Goal: Information Seeking & Learning: Learn about a topic

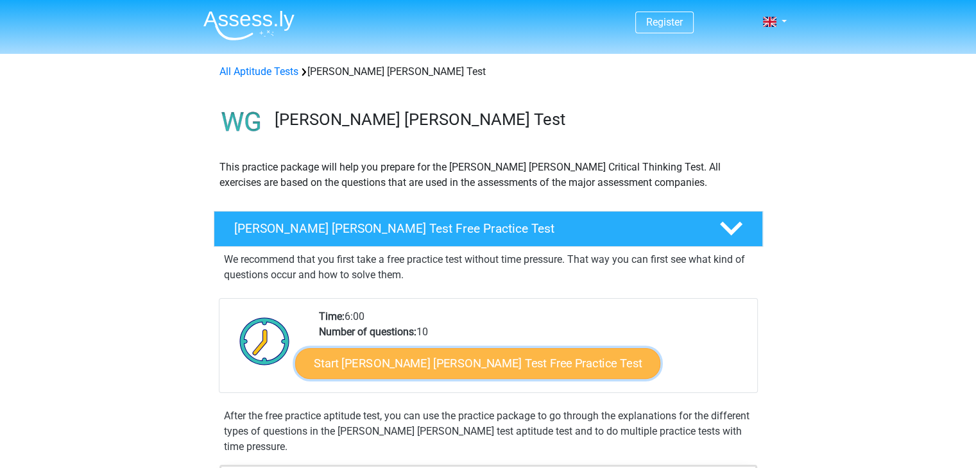
click at [377, 351] on link "Start Watson Glaser Test Free Practice Test" at bounding box center [477, 363] width 365 height 31
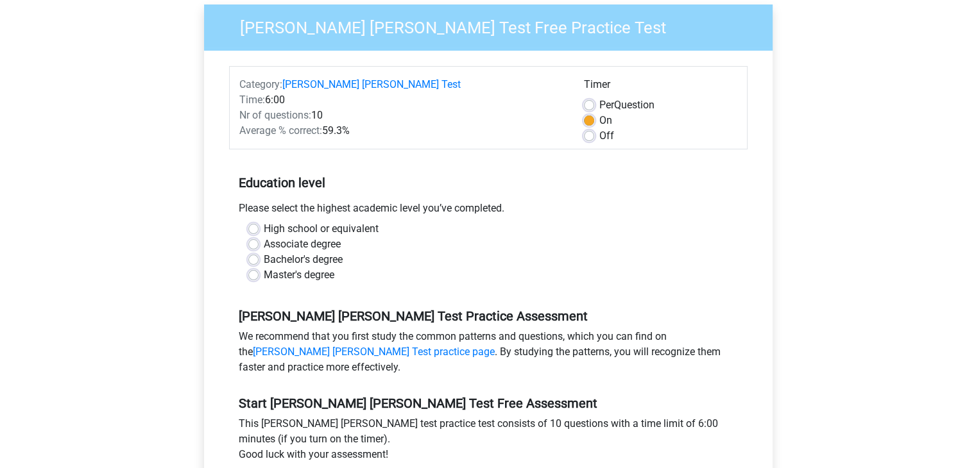
scroll to position [147, 0]
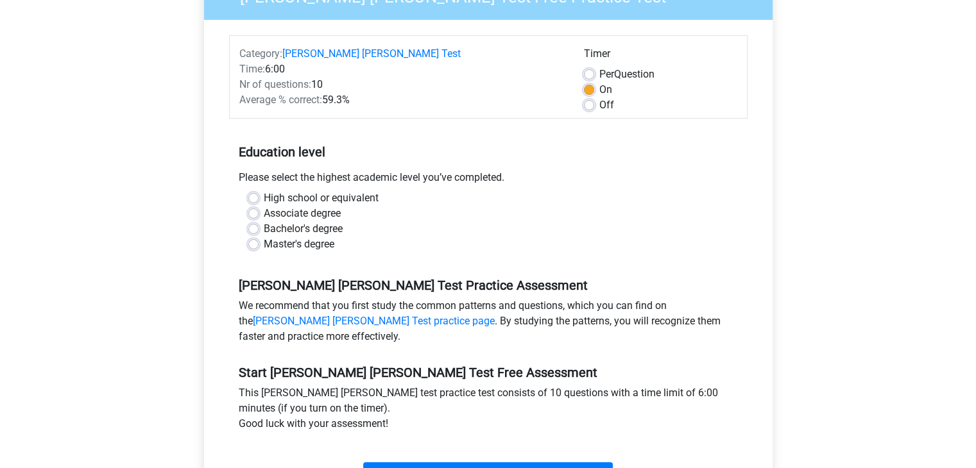
click at [264, 191] on label "High school or equivalent" at bounding box center [321, 198] width 115 height 15
click at [257, 191] on input "High school or equivalent" at bounding box center [253, 197] width 10 height 13
radio input "true"
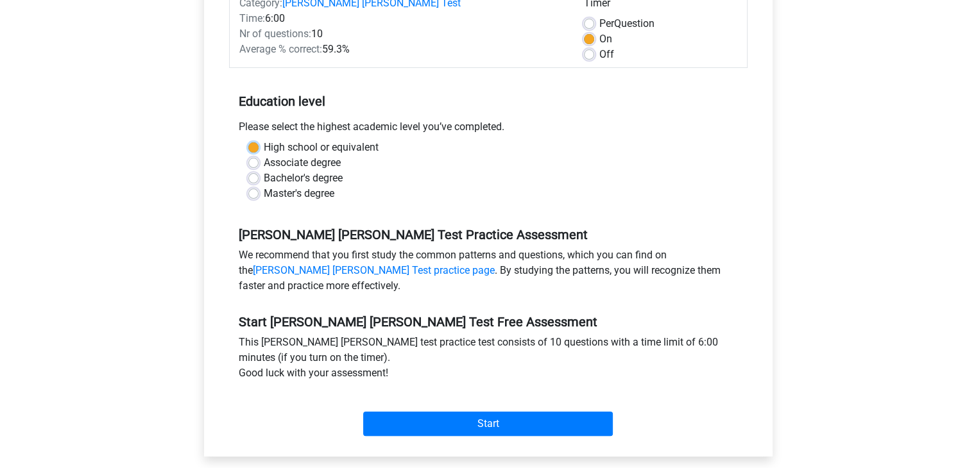
scroll to position [200, 0]
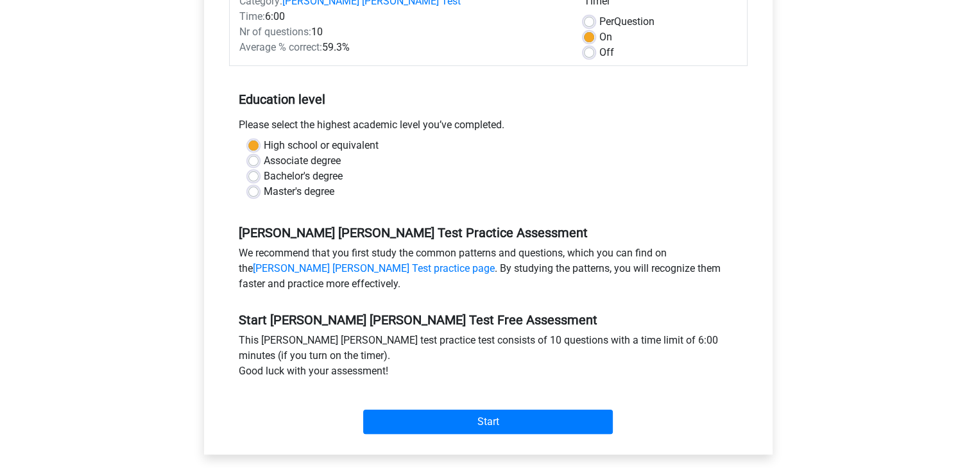
click at [495, 423] on div "Category: Watson Glaser Test Time: 6:00 Nr of questions: 10 Average % correct: …" at bounding box center [488, 211] width 549 height 488
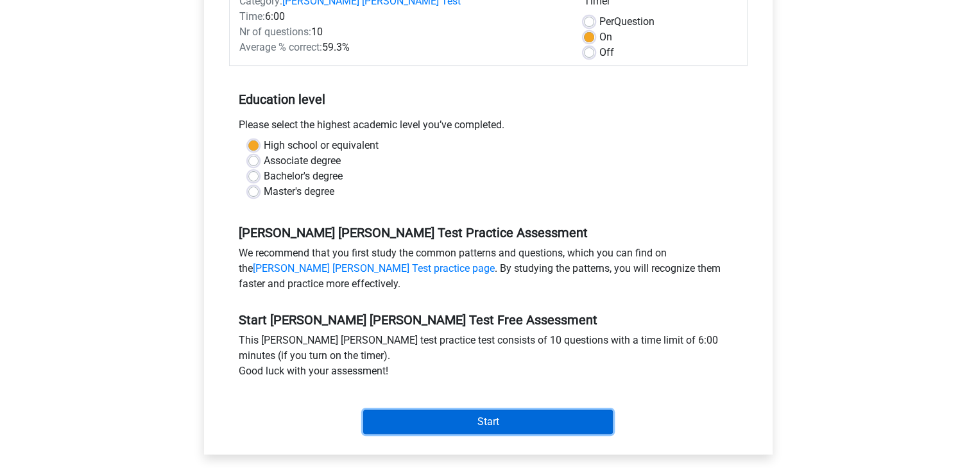
click at [488, 412] on input "Start" at bounding box center [488, 422] width 250 height 24
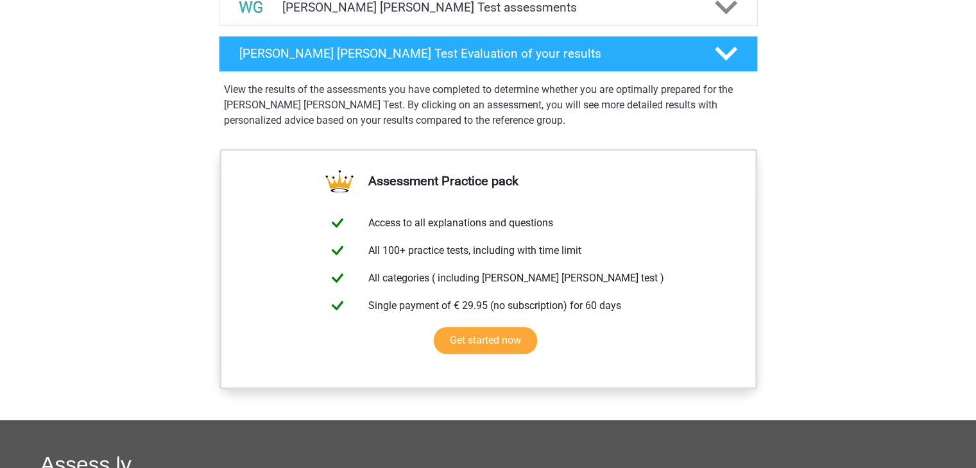
scroll to position [821, 0]
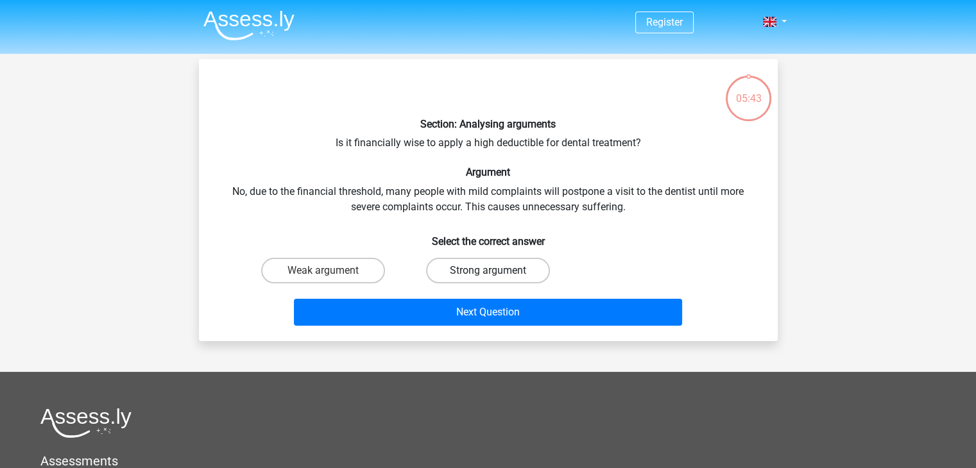
click at [479, 271] on label "Strong argument" at bounding box center [488, 271] width 124 height 26
click at [488, 271] on input "Strong argument" at bounding box center [492, 275] width 8 height 8
radio input "true"
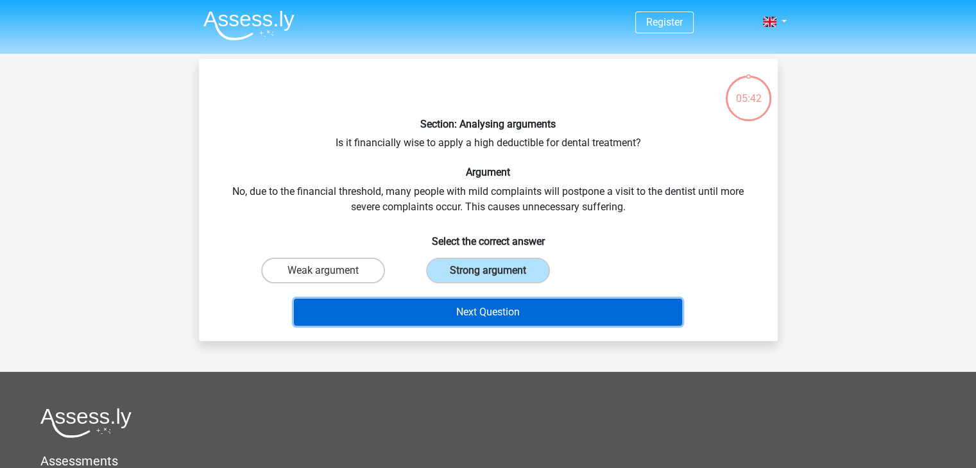
click at [483, 309] on button "Next Question" at bounding box center [488, 312] width 388 height 27
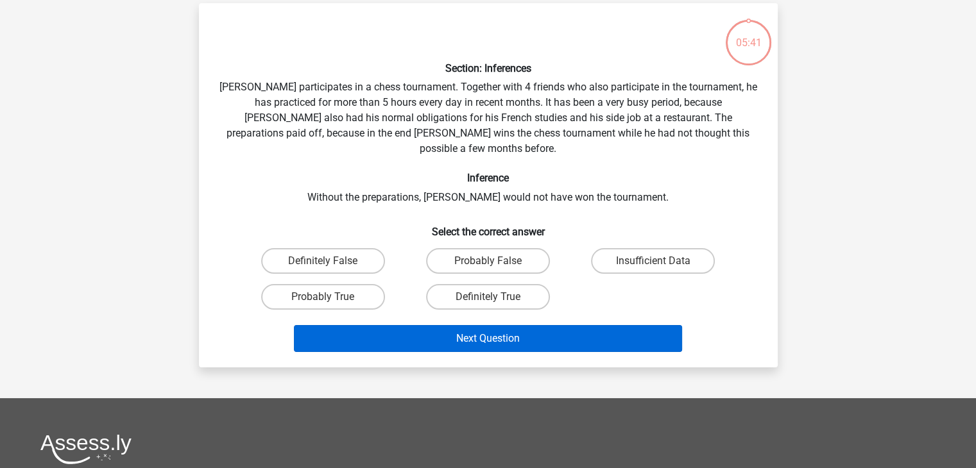
scroll to position [59, 0]
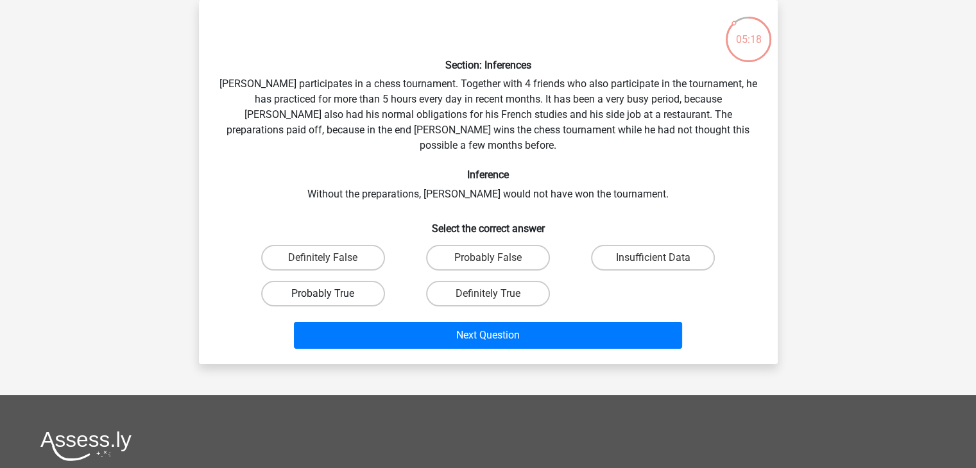
click at [341, 281] on label "Probably True" at bounding box center [323, 294] width 124 height 26
click at [331, 294] on input "Probably True" at bounding box center [327, 298] width 8 height 8
radio input "true"
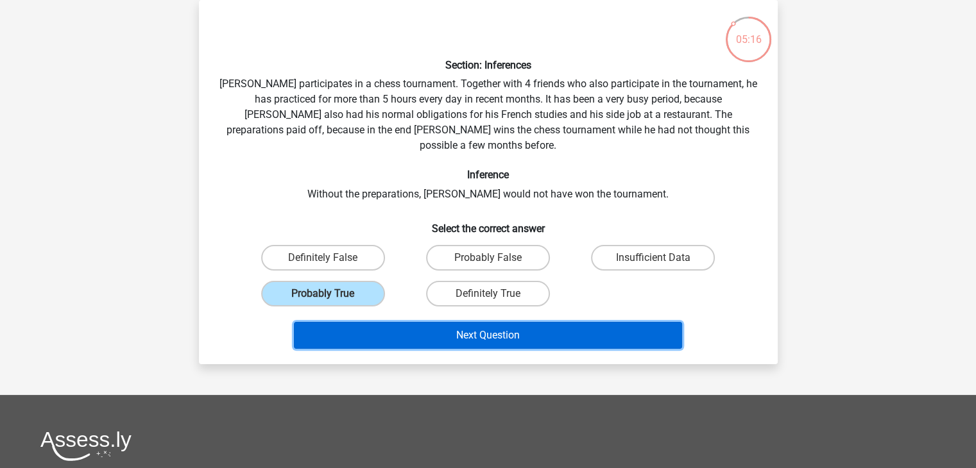
click at [380, 322] on button "Next Question" at bounding box center [488, 335] width 388 height 27
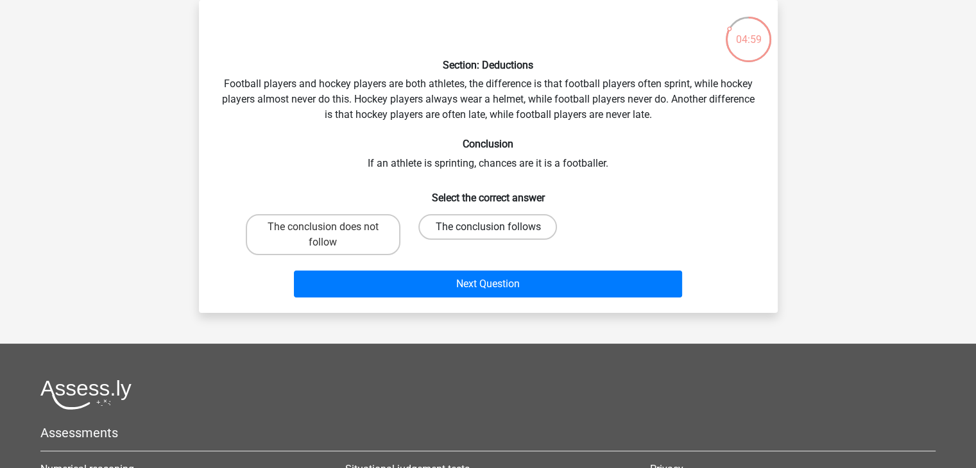
click at [449, 218] on label "The conclusion follows" at bounding box center [487, 227] width 139 height 26
click at [488, 227] on input "The conclusion follows" at bounding box center [492, 231] width 8 height 8
radio input "true"
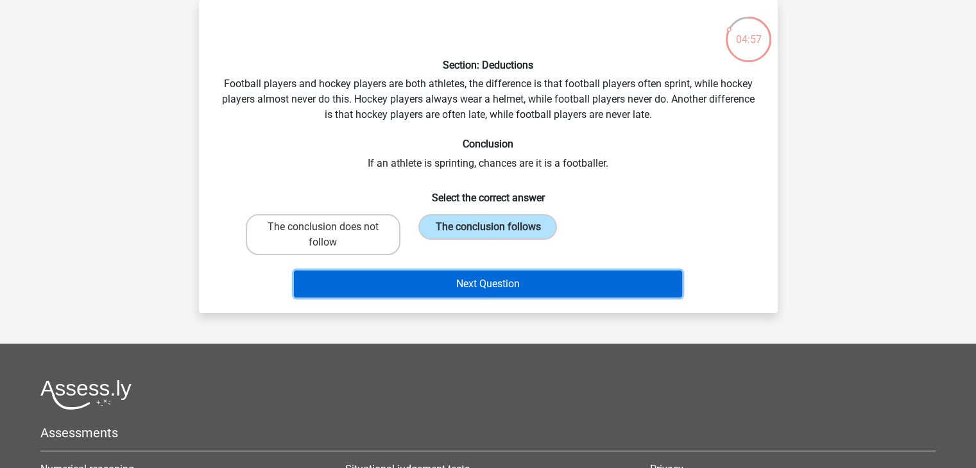
click at [447, 280] on button "Next Question" at bounding box center [488, 284] width 388 height 27
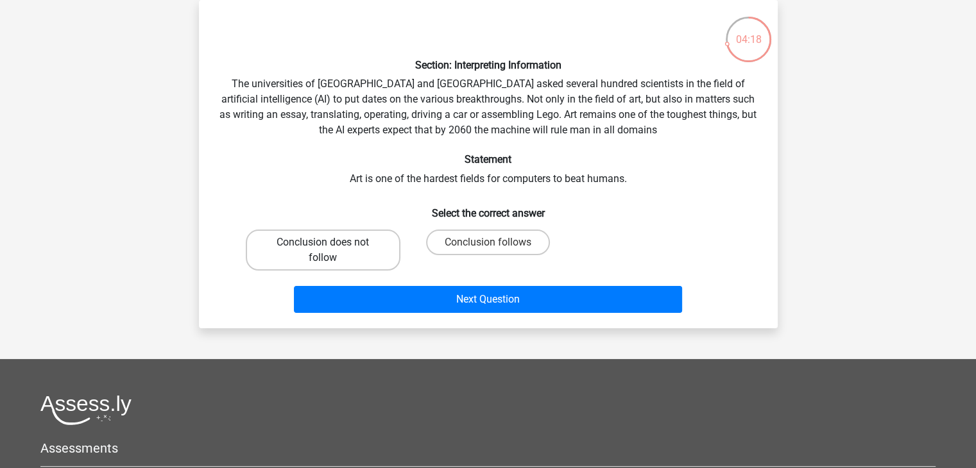
click at [311, 260] on label "Conclusion does not follow" at bounding box center [323, 250] width 155 height 41
click at [323, 251] on input "Conclusion does not follow" at bounding box center [327, 247] width 8 height 8
radio input "true"
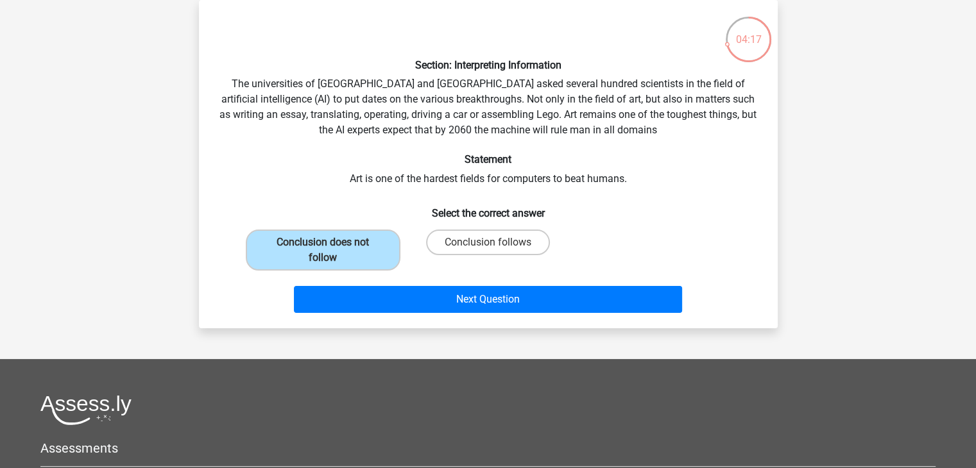
click at [362, 314] on div "Next Question" at bounding box center [488, 302] width 495 height 32
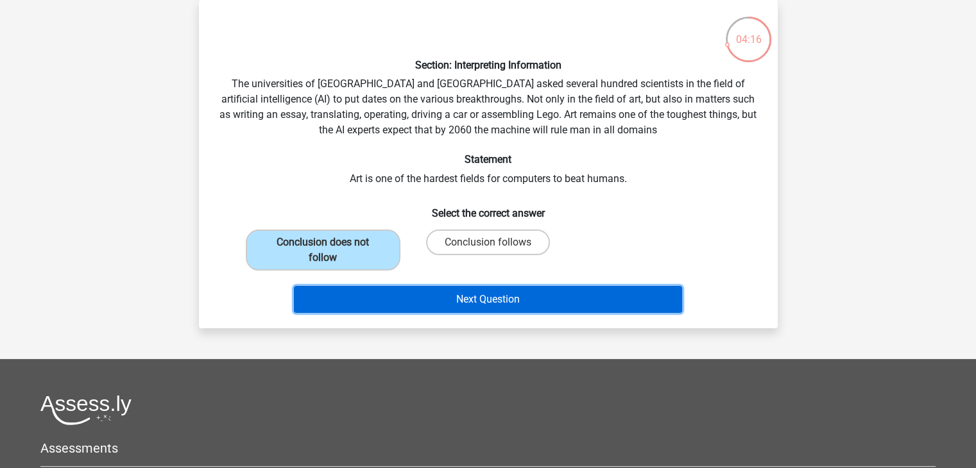
click at [412, 291] on button "Next Question" at bounding box center [488, 299] width 388 height 27
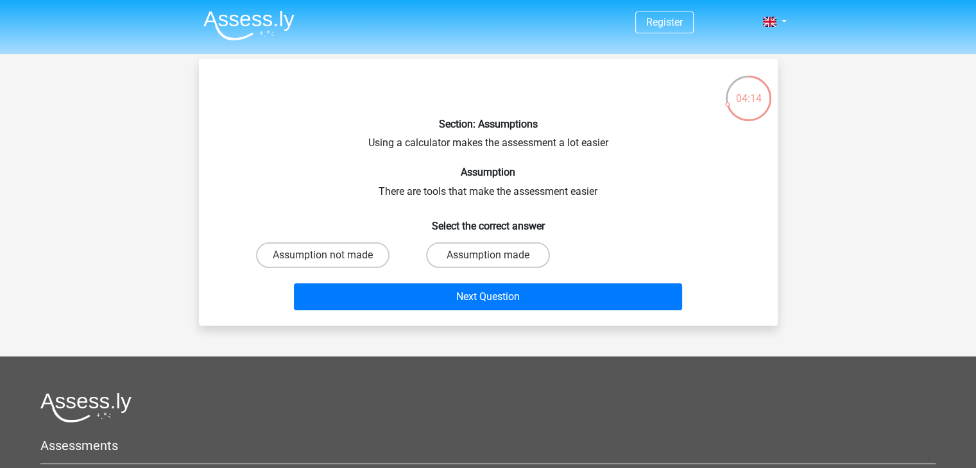
scroll to position [12, 0]
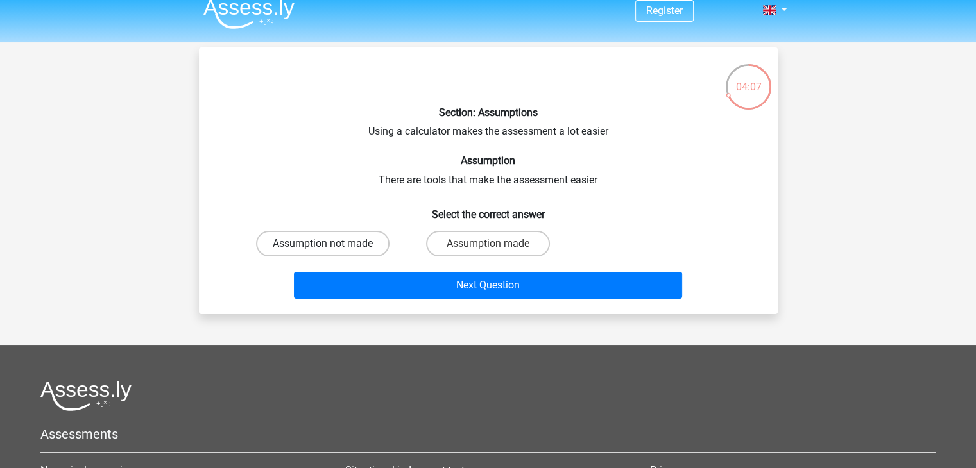
click at [362, 247] on label "Assumption not made" at bounding box center [322, 244] width 133 height 26
click at [331, 247] on input "Assumption not made" at bounding box center [327, 248] width 8 height 8
radio input "true"
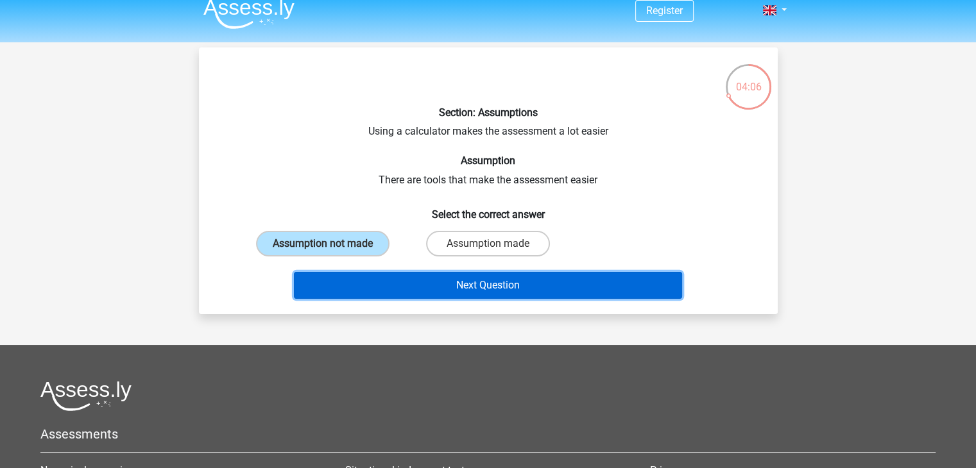
click at [385, 292] on button "Next Question" at bounding box center [488, 285] width 388 height 27
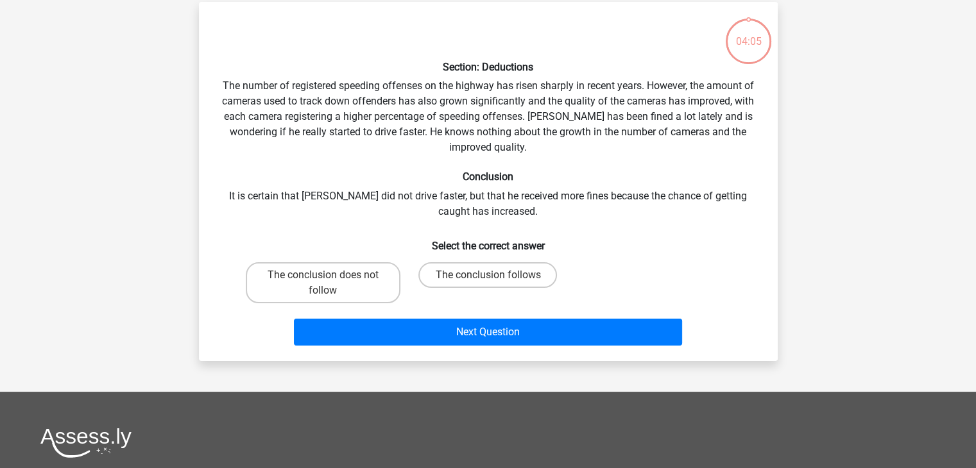
scroll to position [59, 0]
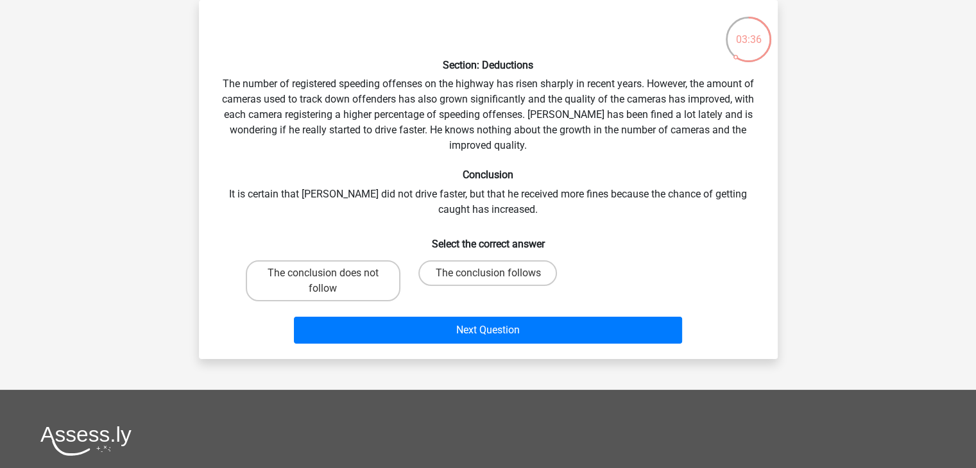
click at [385, 292] on label "The conclusion does not follow" at bounding box center [323, 280] width 155 height 41
click at [331, 282] on input "The conclusion does not follow" at bounding box center [327, 277] width 8 height 8
radio input "true"
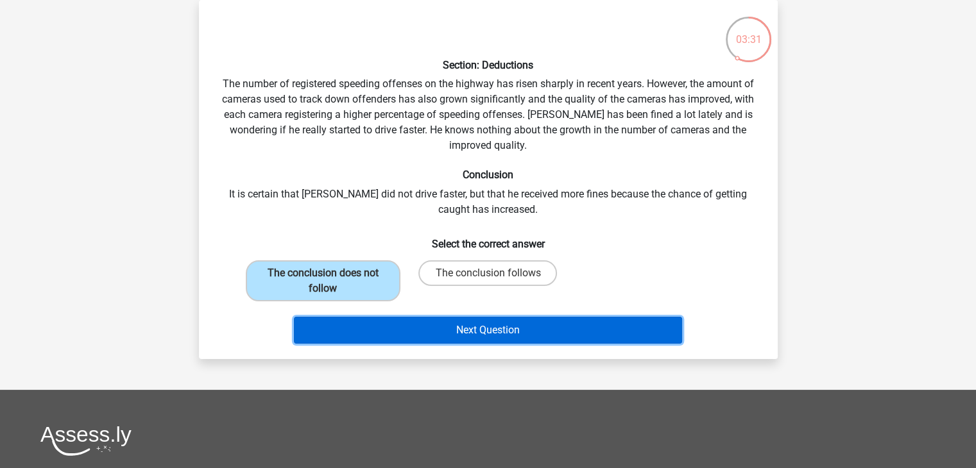
click at [410, 334] on button "Next Question" at bounding box center [488, 330] width 388 height 27
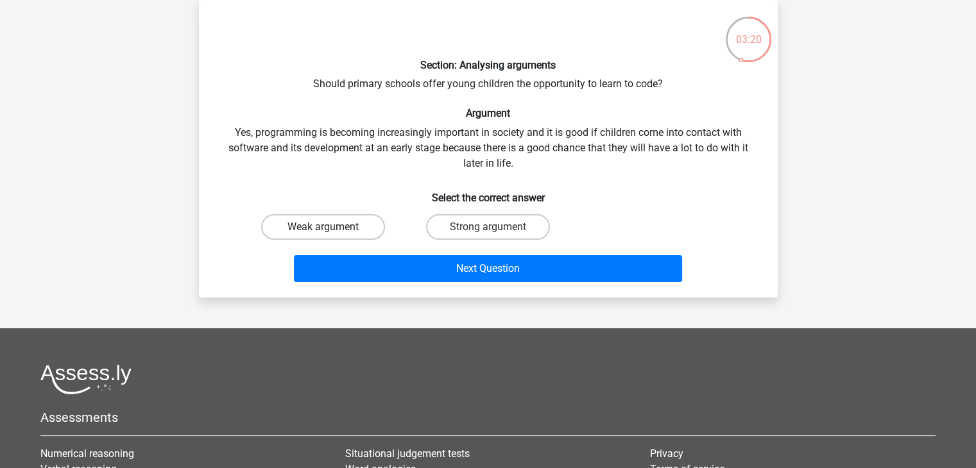
click at [289, 224] on label "Weak argument" at bounding box center [323, 227] width 124 height 26
click at [323, 227] on input "Weak argument" at bounding box center [327, 231] width 8 height 8
radio input "true"
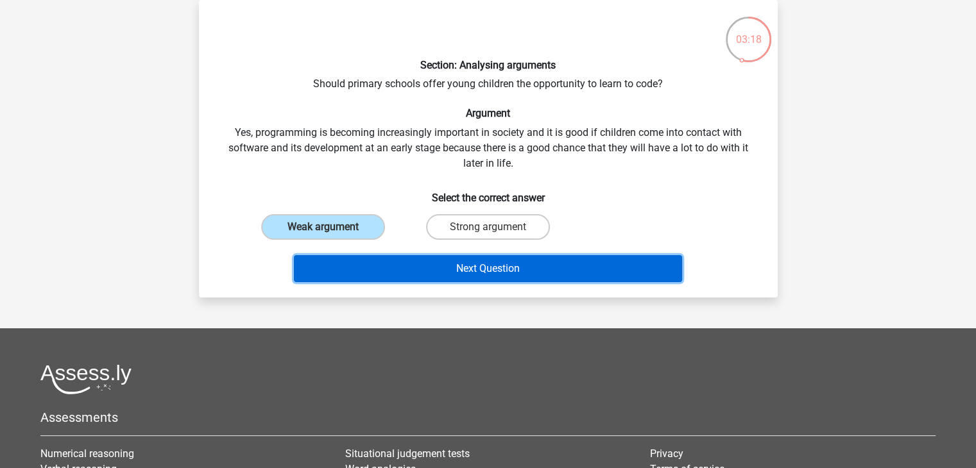
click at [328, 271] on button "Next Question" at bounding box center [488, 268] width 388 height 27
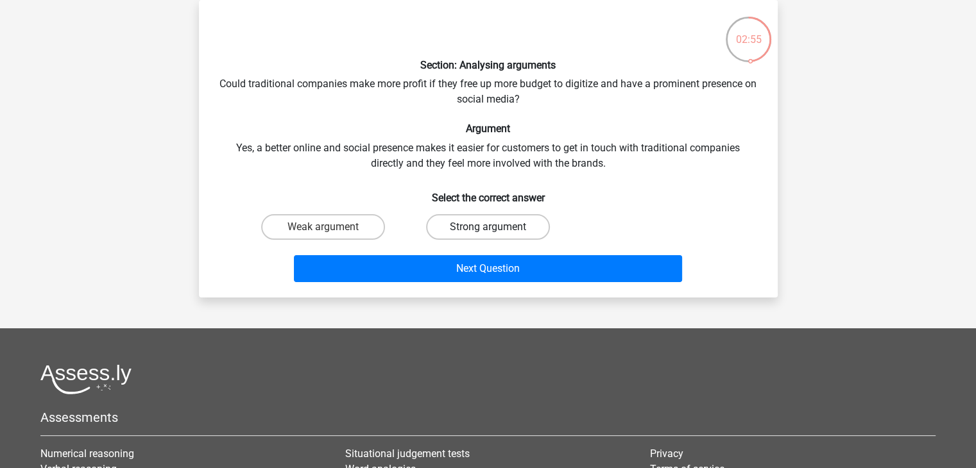
click at [489, 237] on label "Strong argument" at bounding box center [488, 227] width 124 height 26
click at [489, 235] on input "Strong argument" at bounding box center [492, 231] width 8 height 8
radio input "true"
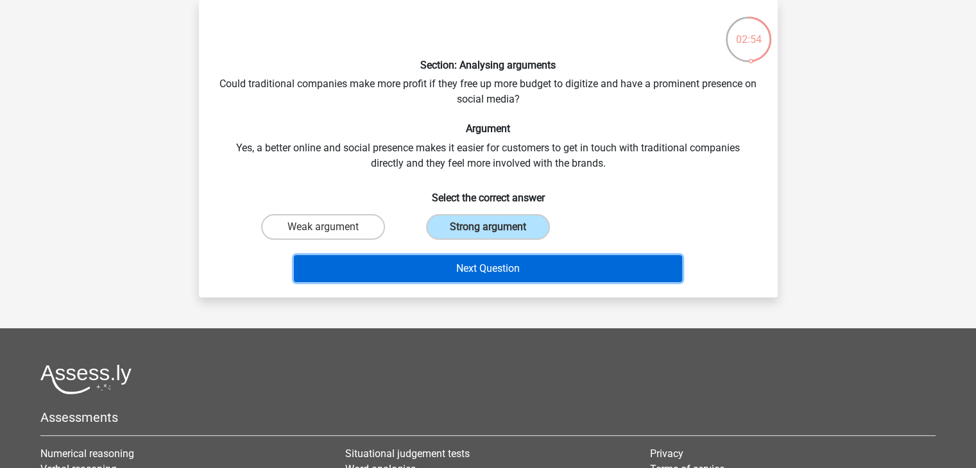
click at [487, 262] on button "Next Question" at bounding box center [488, 268] width 388 height 27
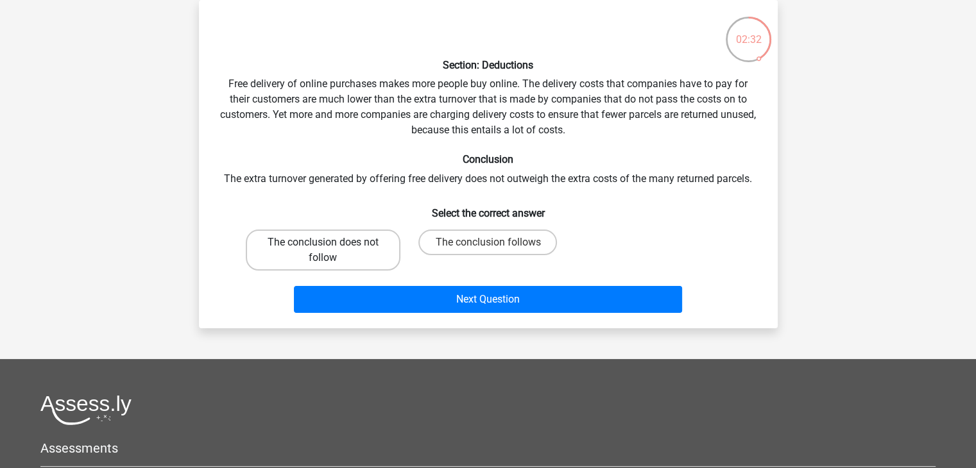
click at [360, 248] on label "The conclusion does not follow" at bounding box center [323, 250] width 155 height 41
click at [331, 248] on input "The conclusion does not follow" at bounding box center [327, 247] width 8 height 8
radio input "true"
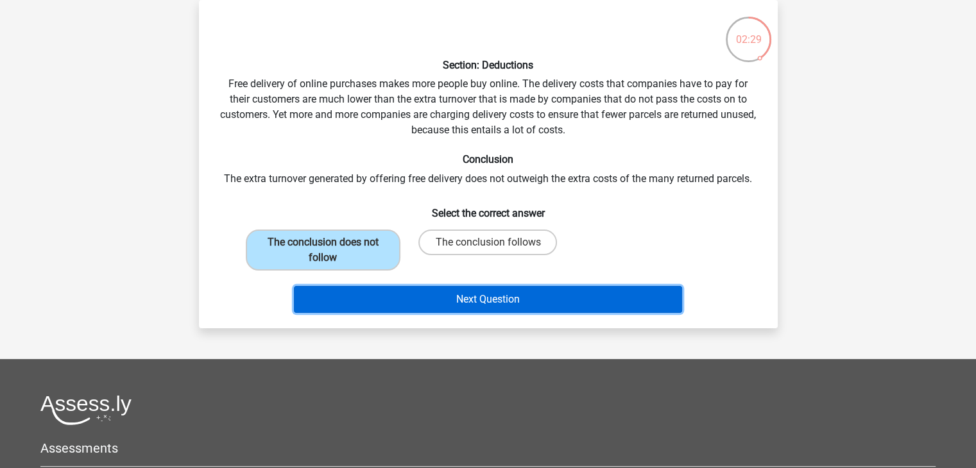
click at [406, 296] on button "Next Question" at bounding box center [488, 299] width 388 height 27
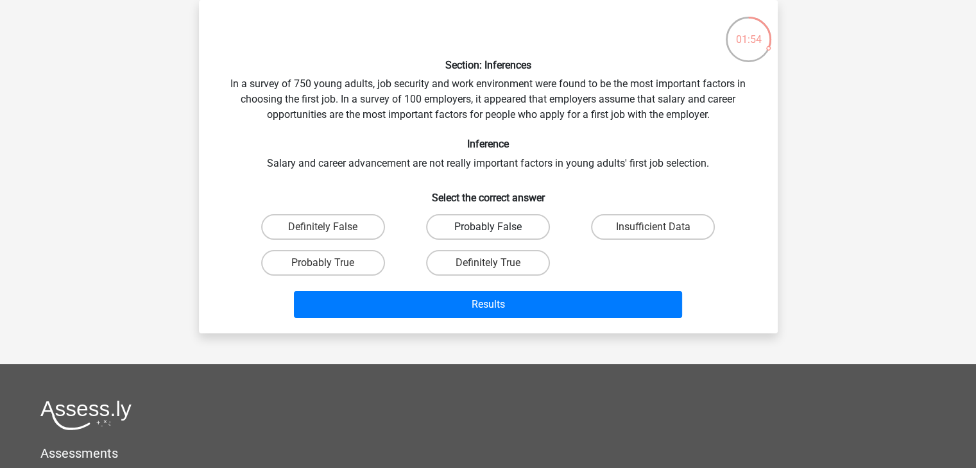
click at [438, 224] on label "Probably False" at bounding box center [488, 227] width 124 height 26
click at [488, 227] on input "Probably False" at bounding box center [492, 231] width 8 height 8
radio input "true"
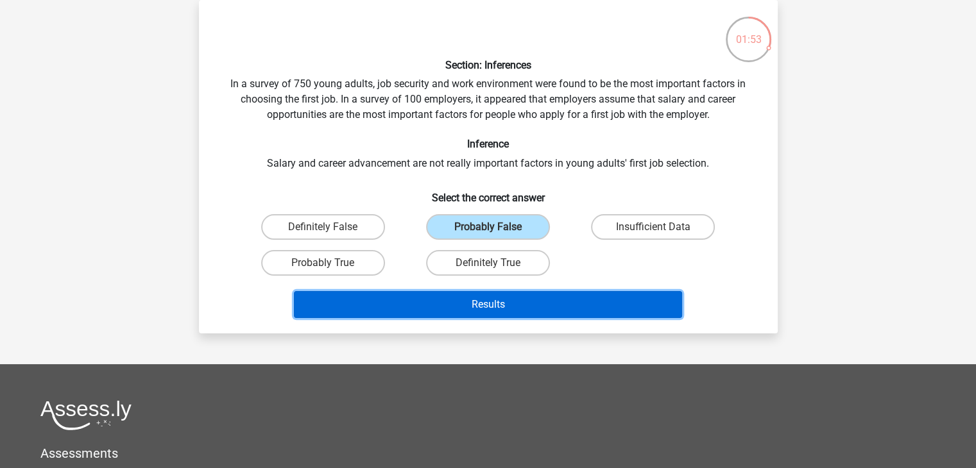
click at [411, 309] on button "Results" at bounding box center [488, 304] width 388 height 27
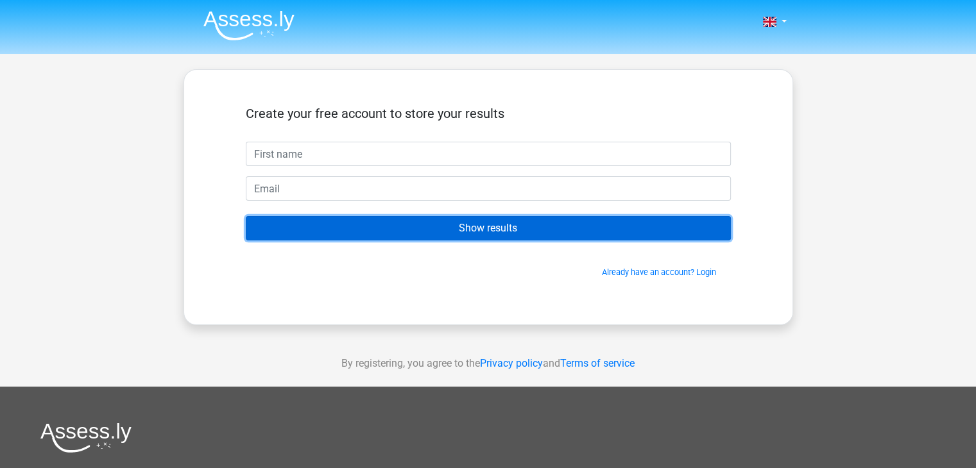
click at [403, 235] on input "Show results" at bounding box center [488, 228] width 485 height 24
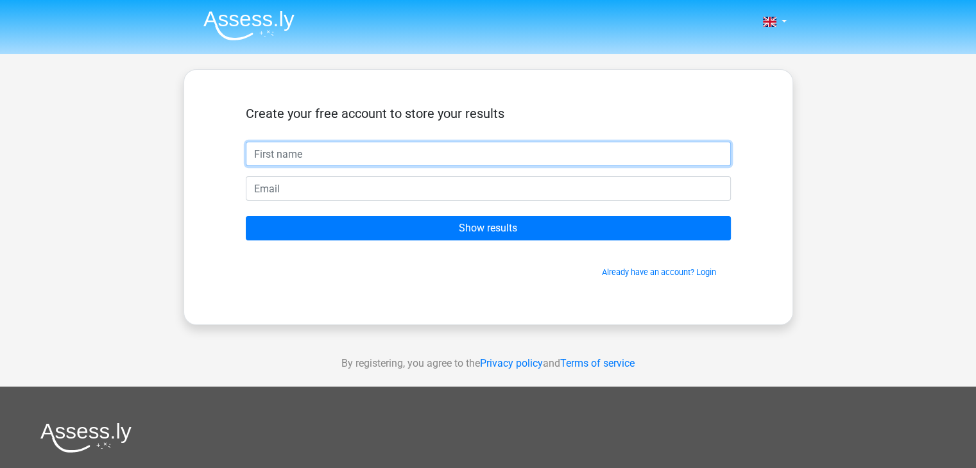
click at [258, 149] on input "text" at bounding box center [488, 154] width 485 height 24
type input "[PERSON_NAME]"
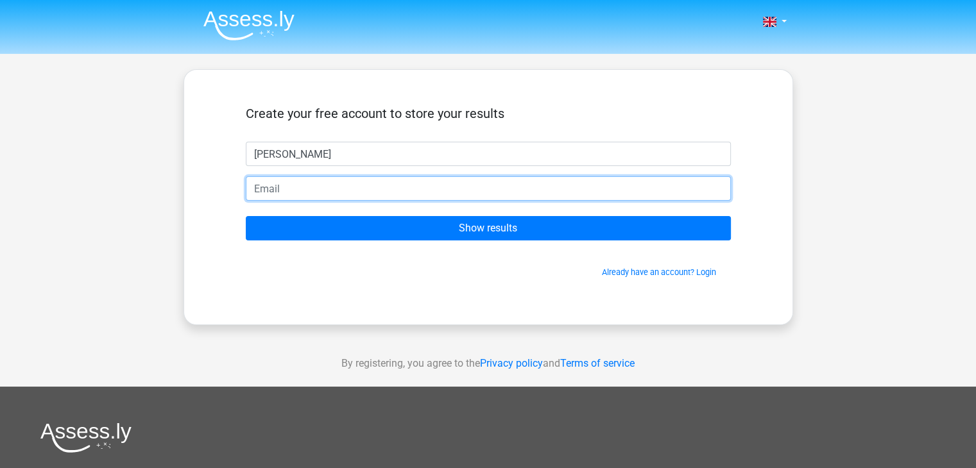
click at [275, 184] on input "email" at bounding box center [488, 188] width 485 height 24
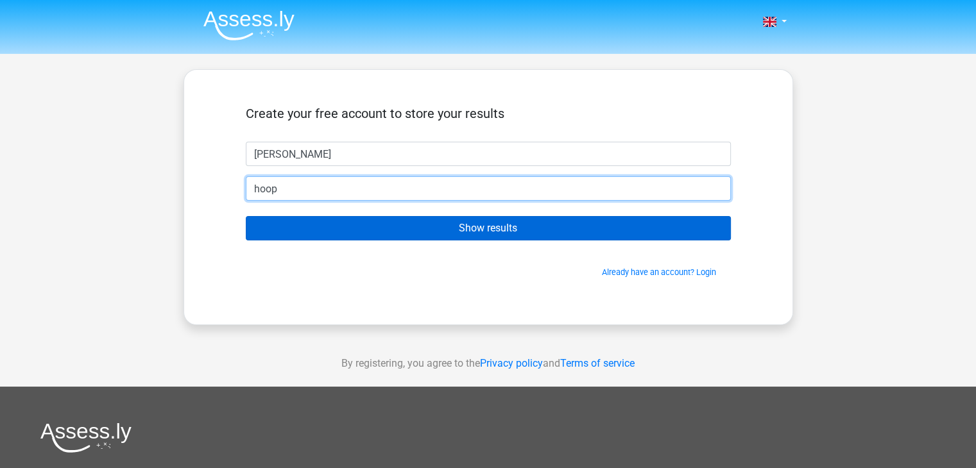
type input "hoop"
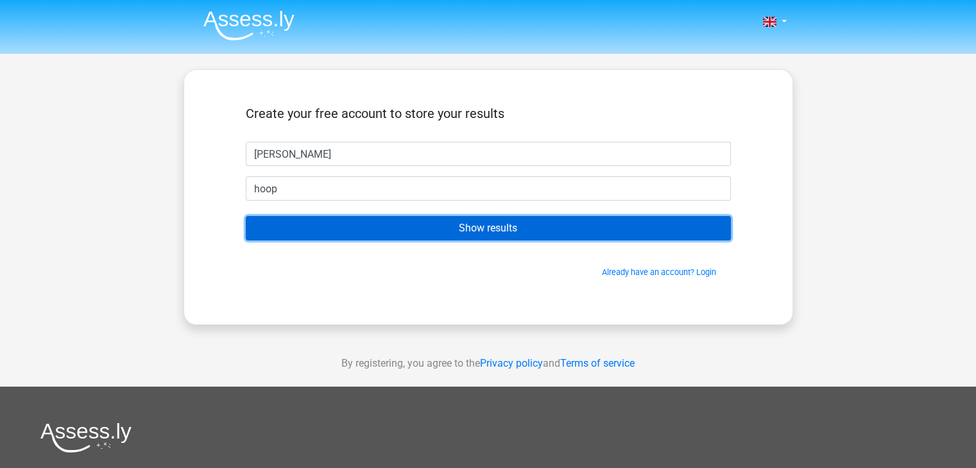
click at [318, 229] on input "Show results" at bounding box center [488, 228] width 485 height 24
click at [346, 223] on input "Show results" at bounding box center [488, 228] width 485 height 24
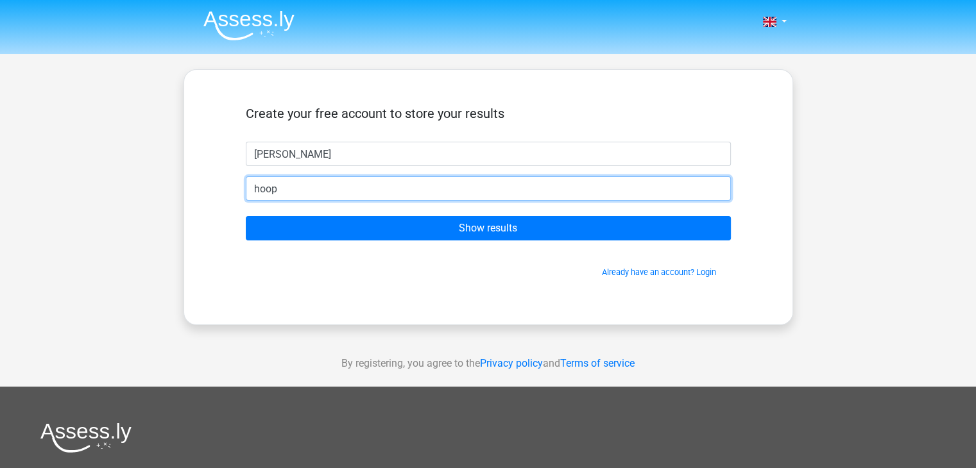
click at [313, 192] on input "hoop" at bounding box center [488, 188] width 485 height 24
drag, startPoint x: 313, startPoint y: 192, endPoint x: 210, endPoint y: 203, distance: 103.2
click at [210, 203] on div "Create your free account to store your results penny hoop Show results Already …" at bounding box center [487, 197] width 609 height 256
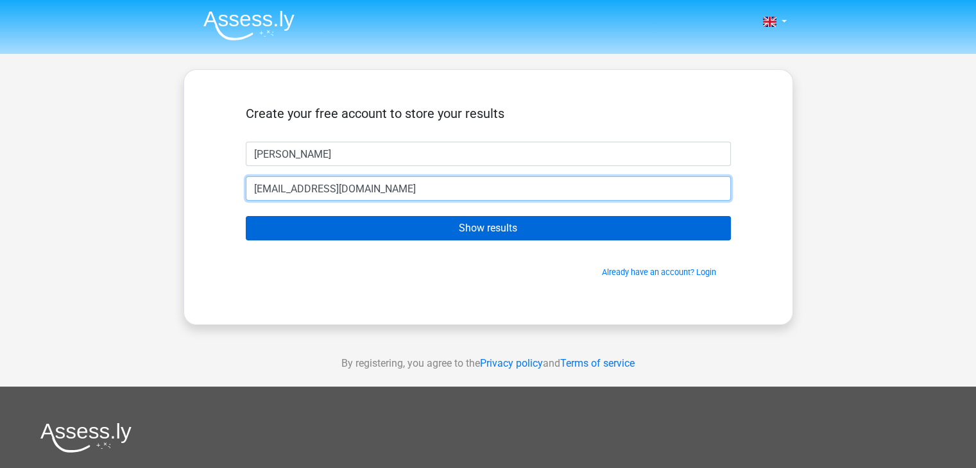
type input "penny545323@gmail.com"
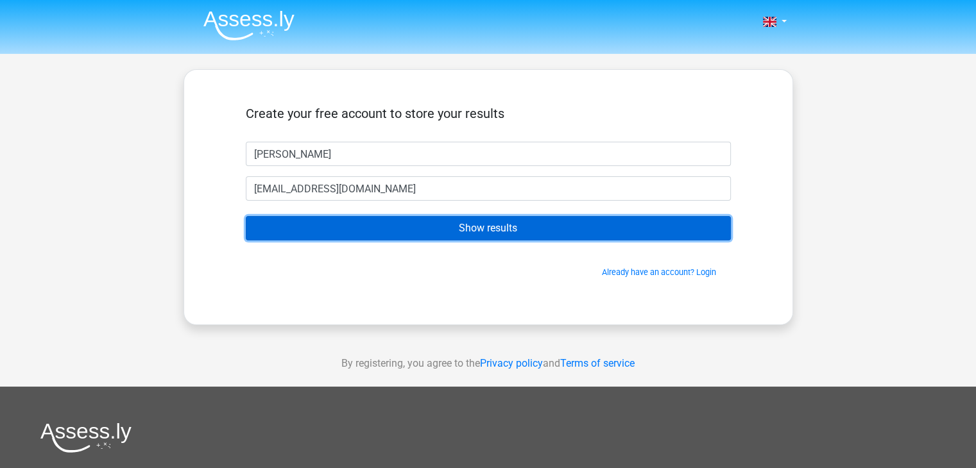
click at [349, 233] on input "Show results" at bounding box center [488, 228] width 485 height 24
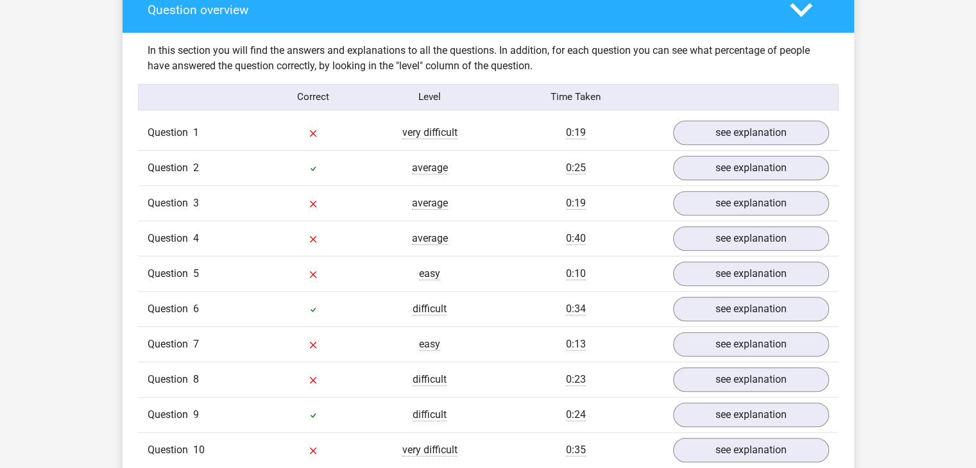
scroll to position [976, 0]
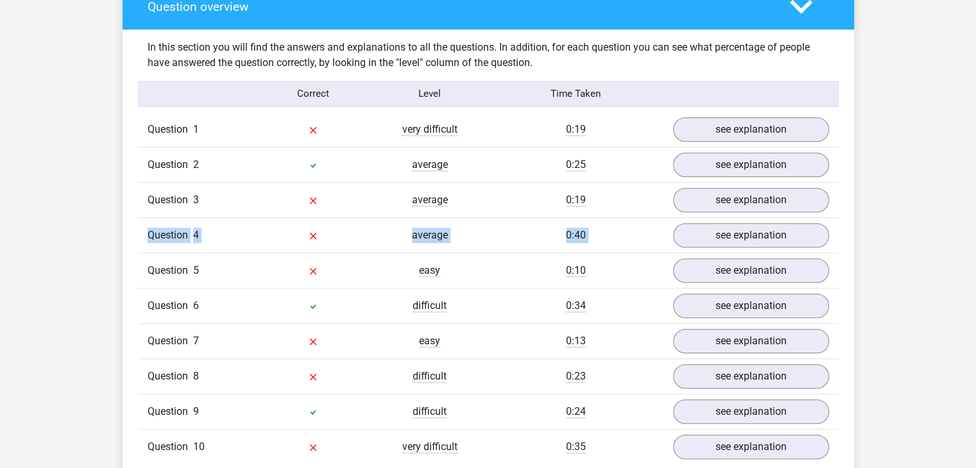
drag, startPoint x: 973, startPoint y: 179, endPoint x: 982, endPoint y: 216, distance: 38.3
click at [975, 216] on html "Go premium [PERSON_NAME] [EMAIL_ADDRESS][DOMAIN_NAME]" at bounding box center [488, 418] width 976 height 2788
click at [939, 216] on div "Go premium [PERSON_NAME] [EMAIL_ADDRESS][DOMAIN_NAME]" at bounding box center [488, 418] width 976 height 2788
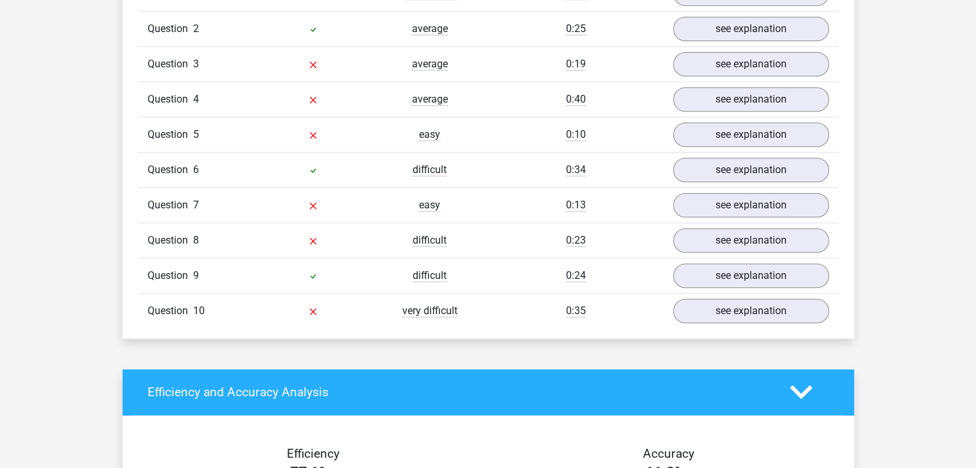
scroll to position [1057, 0]
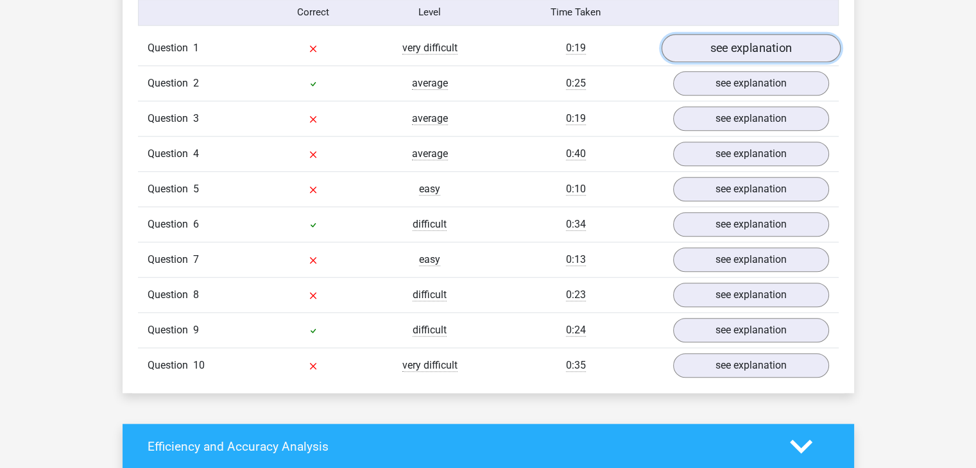
click at [734, 49] on link "see explanation" at bounding box center [750, 48] width 179 height 28
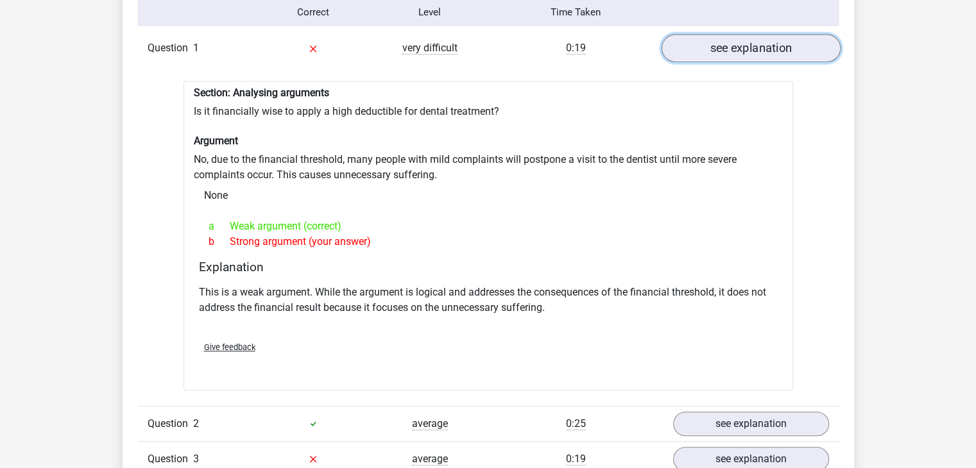
click at [734, 49] on link "see explanation" at bounding box center [750, 48] width 179 height 28
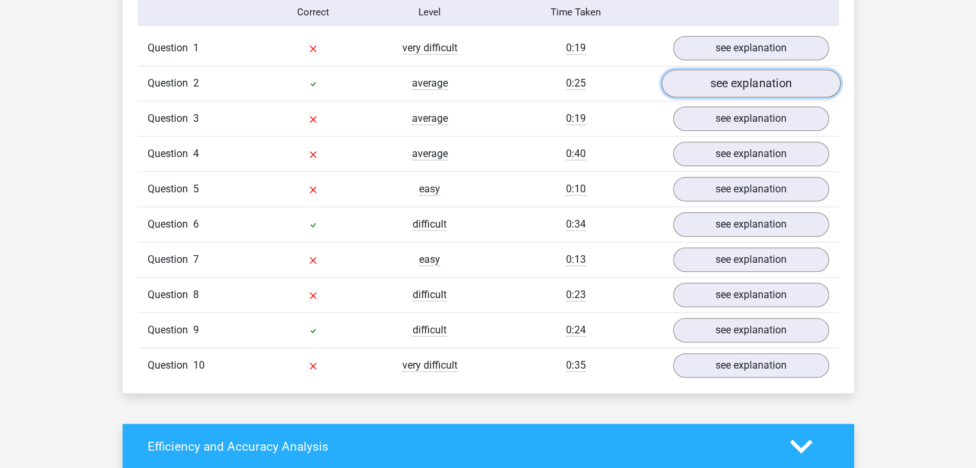
click at [712, 78] on link "see explanation" at bounding box center [750, 83] width 179 height 28
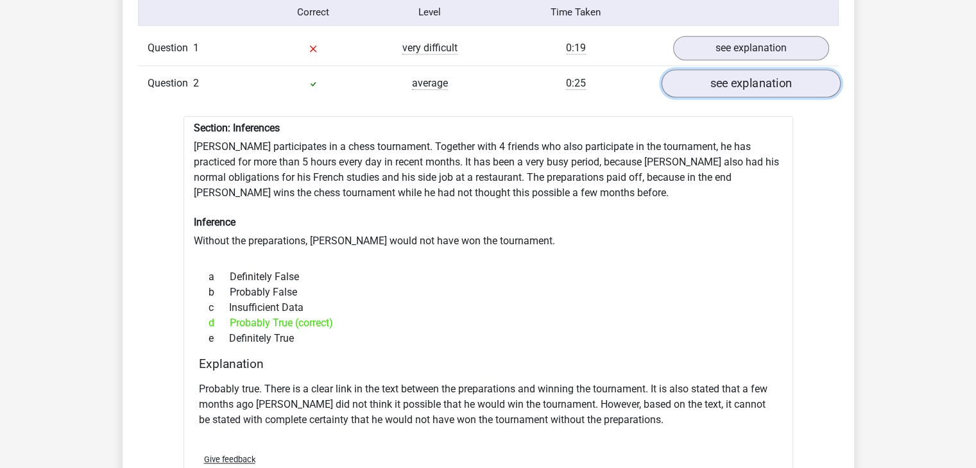
click at [712, 78] on link "see explanation" at bounding box center [750, 83] width 179 height 28
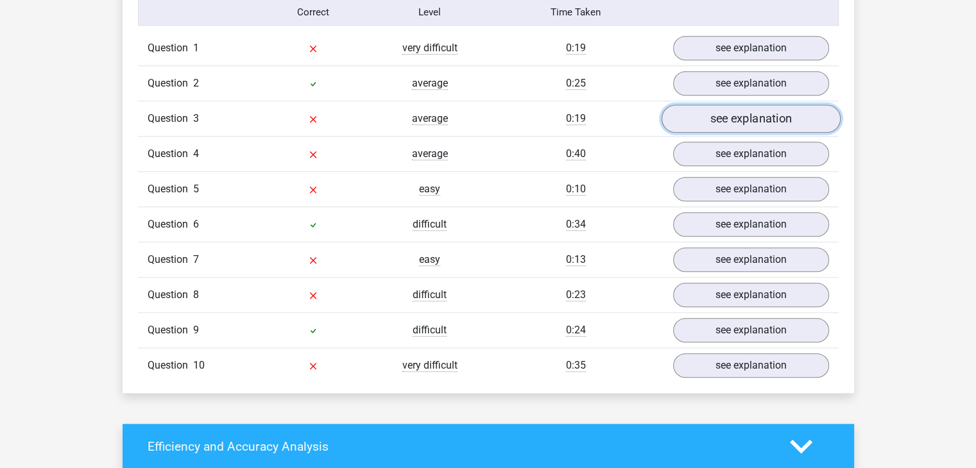
click at [709, 121] on link "see explanation" at bounding box center [750, 119] width 179 height 28
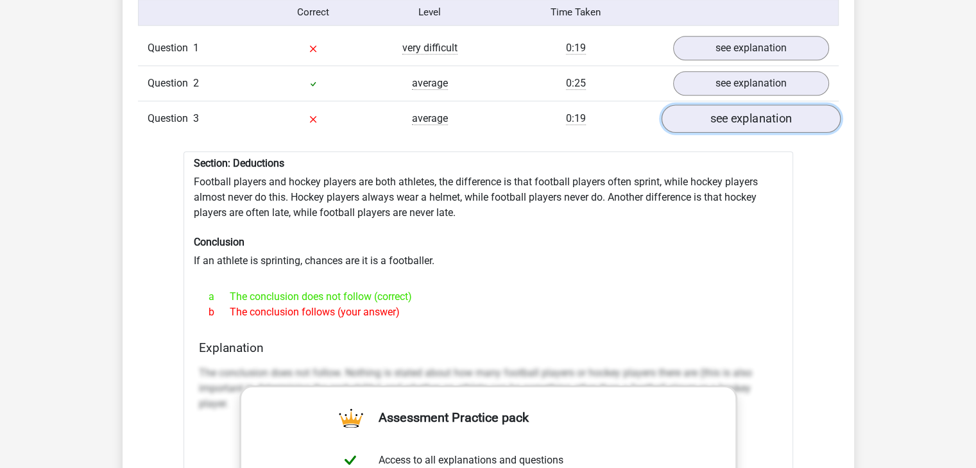
click at [709, 121] on link "see explanation" at bounding box center [750, 119] width 179 height 28
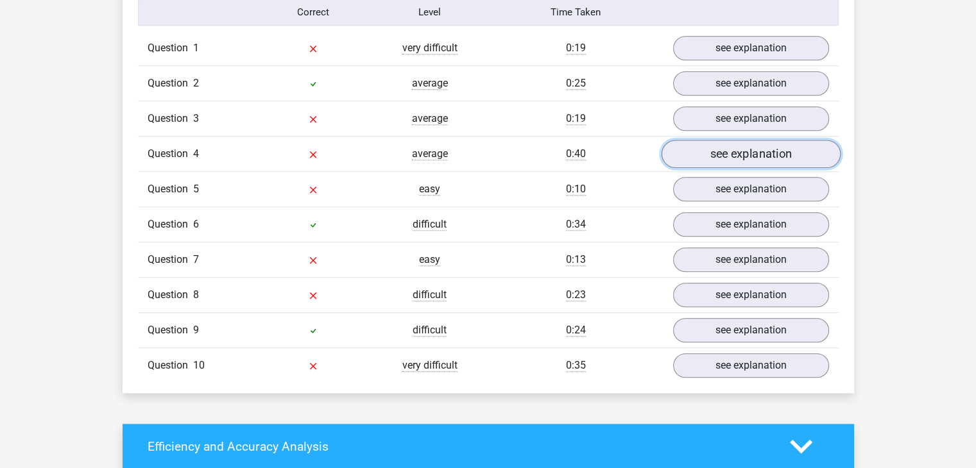
click at [701, 149] on link "see explanation" at bounding box center [750, 154] width 179 height 28
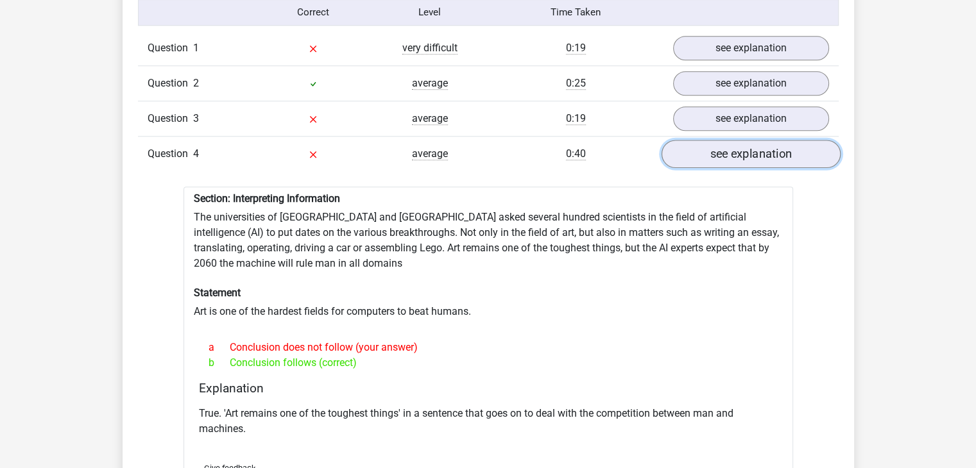
click at [728, 149] on link "see explanation" at bounding box center [750, 154] width 179 height 28
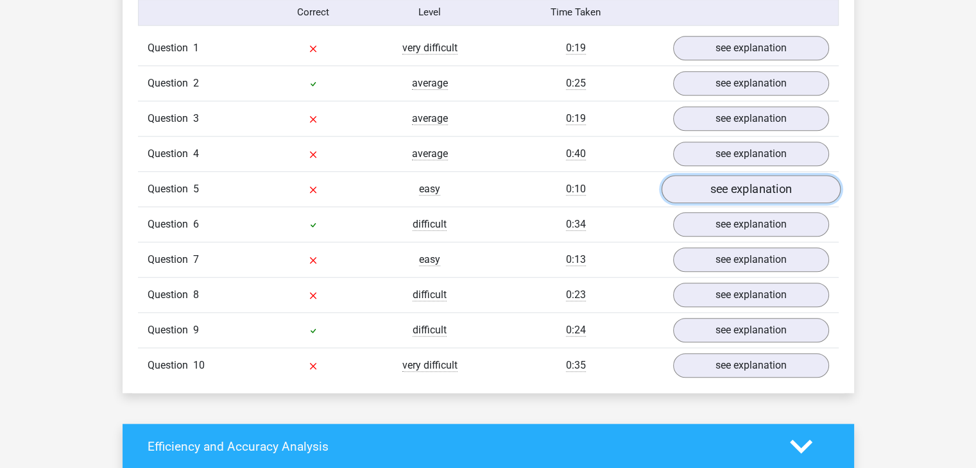
click at [724, 175] on link "see explanation" at bounding box center [750, 189] width 179 height 28
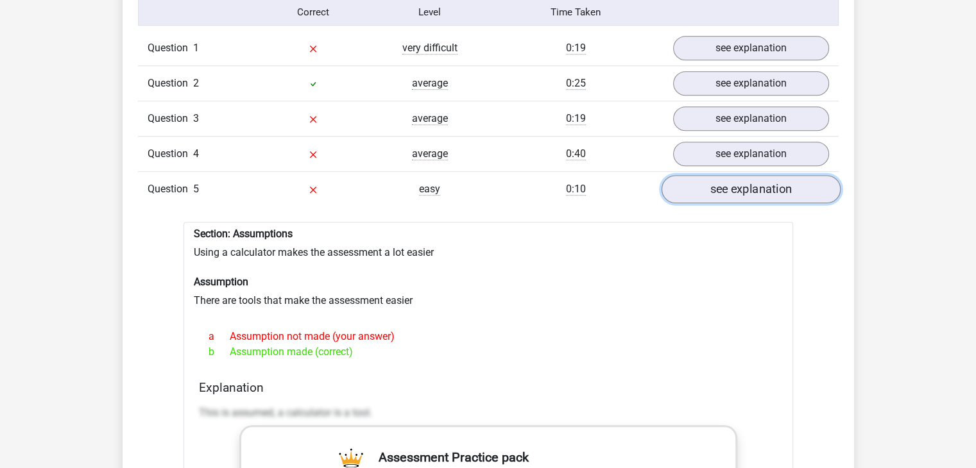
click at [726, 175] on link "see explanation" at bounding box center [750, 189] width 179 height 28
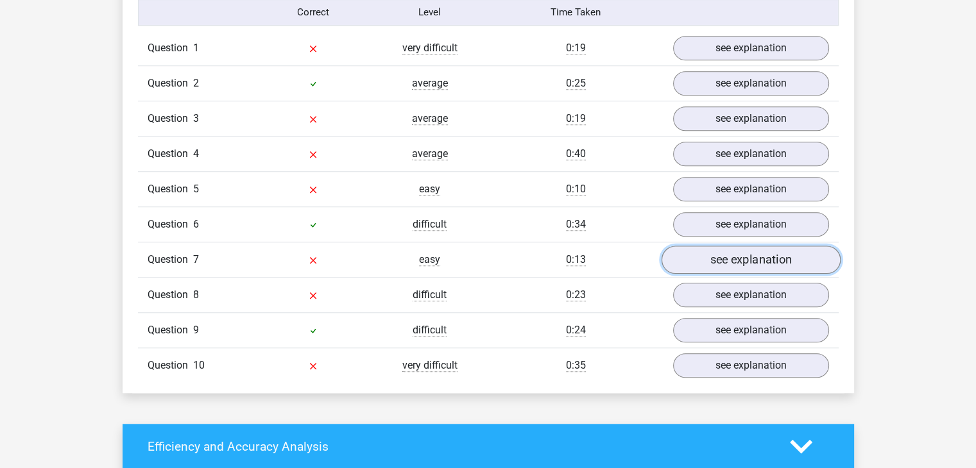
click at [690, 247] on link "see explanation" at bounding box center [750, 260] width 179 height 28
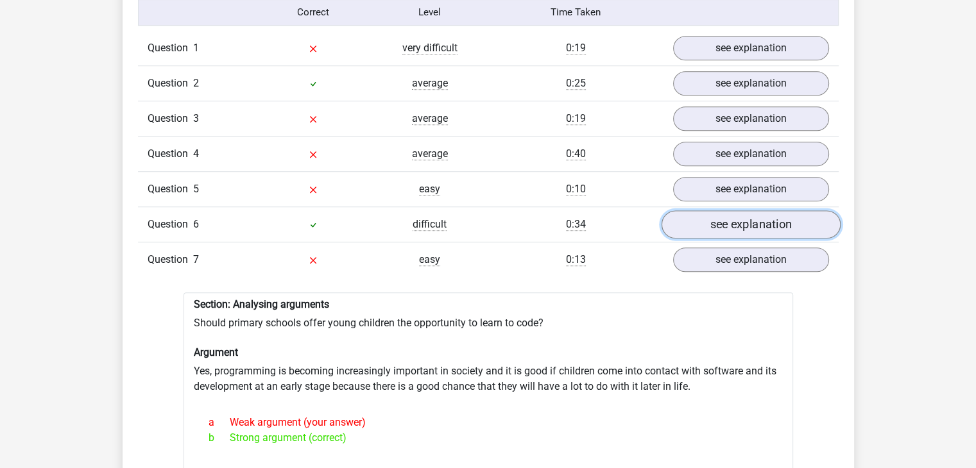
click at [686, 219] on link "see explanation" at bounding box center [750, 224] width 179 height 28
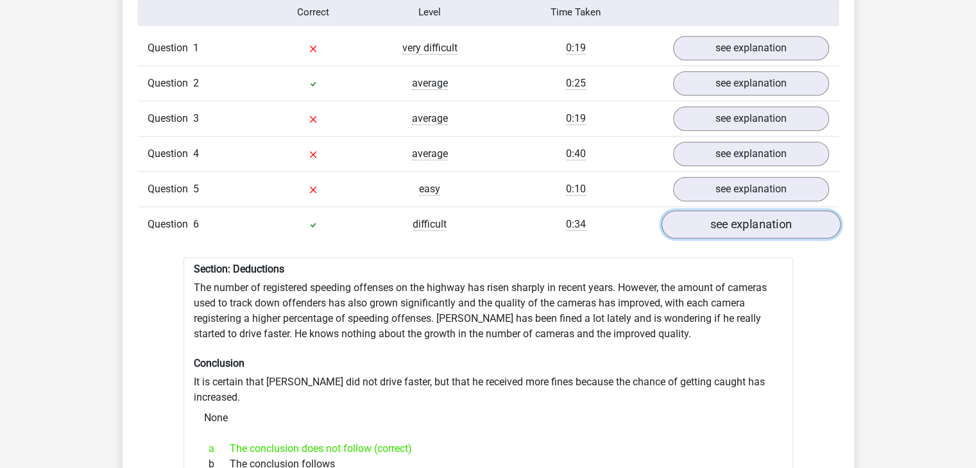
click at [686, 219] on link "see explanation" at bounding box center [750, 224] width 179 height 28
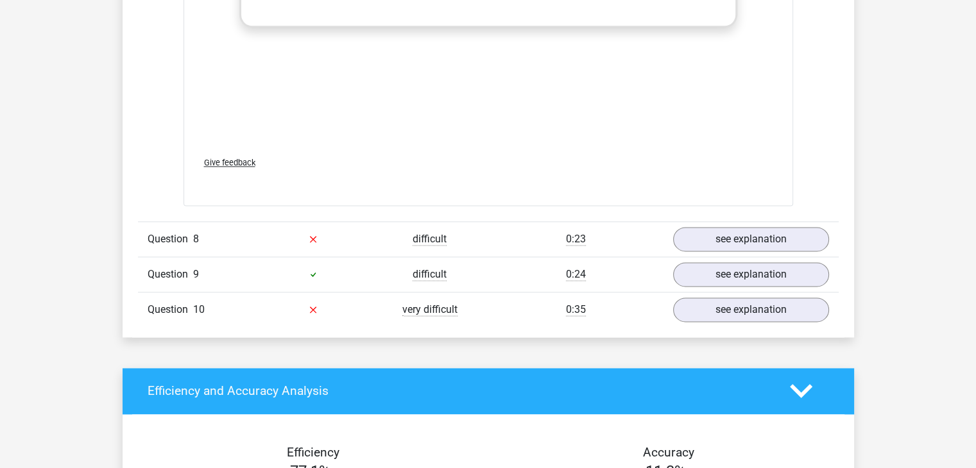
scroll to position [1711, 0]
